Goal: Task Accomplishment & Management: Complete application form

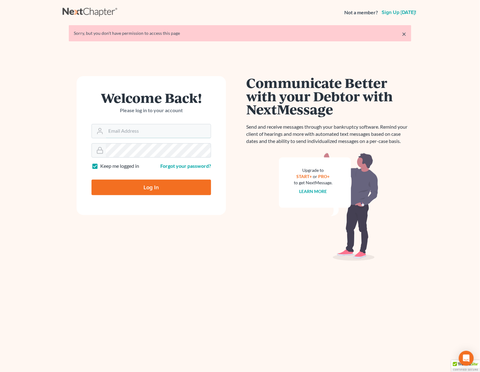
type input "[PERSON_NAME][EMAIL_ADDRESS][DOMAIN_NAME]"
click at [148, 184] on input "Log In" at bounding box center [150, 188] width 119 height 16
type input "Thinking..."
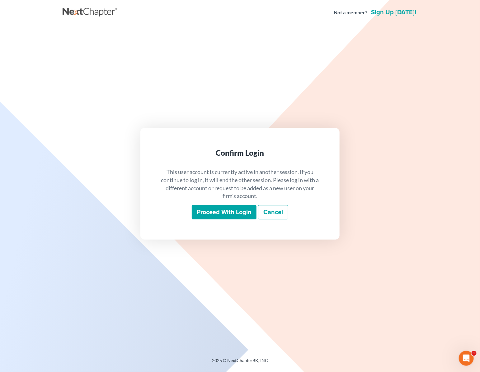
click at [234, 212] on input "Proceed with login" at bounding box center [224, 212] width 65 height 14
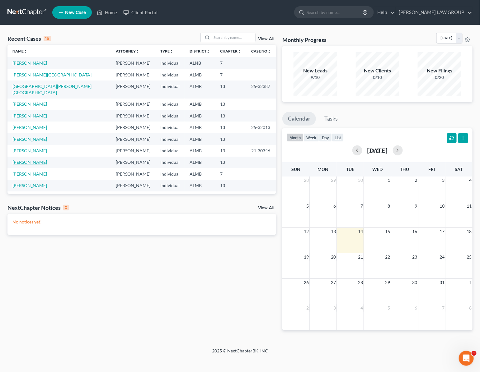
click at [26, 160] on link "[PERSON_NAME]" at bounding box center [29, 162] width 35 height 5
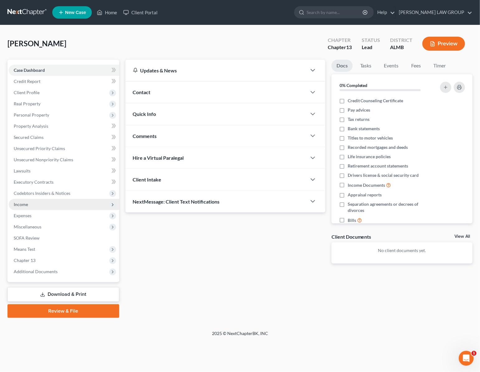
click at [29, 201] on span "Income" at bounding box center [64, 204] width 110 height 11
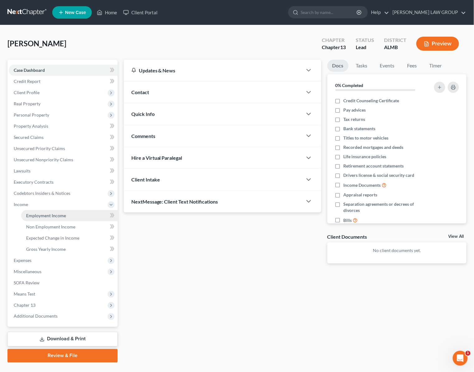
click at [35, 213] on span "Employment Income" at bounding box center [46, 215] width 40 height 5
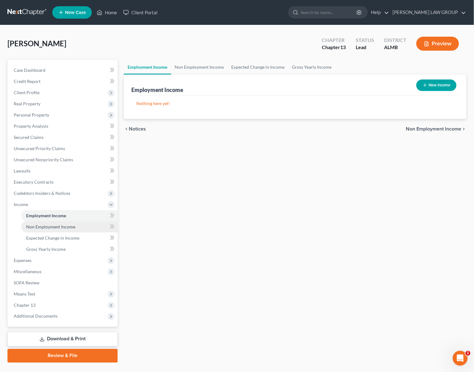
click at [38, 224] on span "Non Employment Income" at bounding box center [50, 226] width 49 height 5
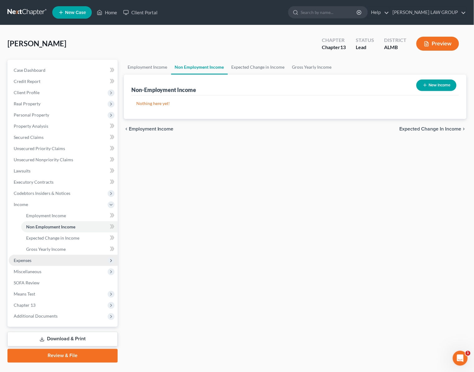
click at [33, 262] on span "Expenses" at bounding box center [63, 260] width 109 height 11
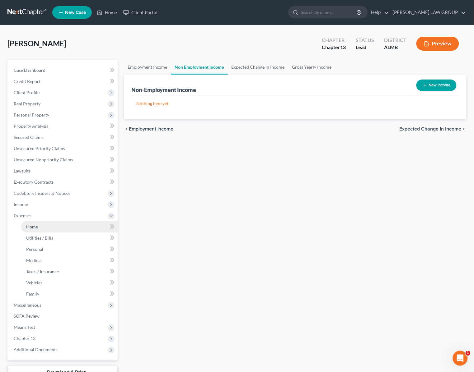
click at [37, 224] on span "Home" at bounding box center [32, 226] width 12 height 5
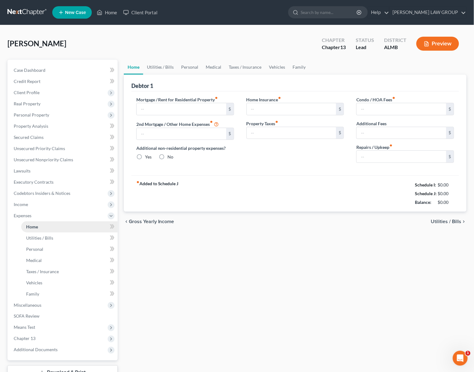
type input "885.65"
type input "0.00"
radio input "true"
type input "0.00"
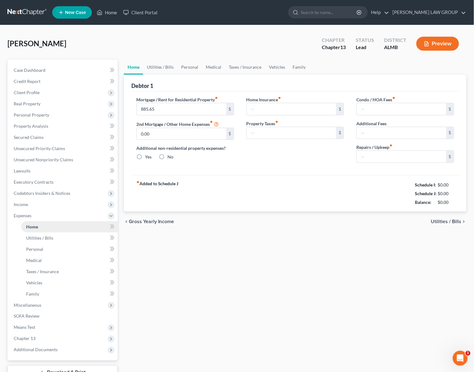
type input "0.00"
